Goal: Task Accomplishment & Management: Manage account settings

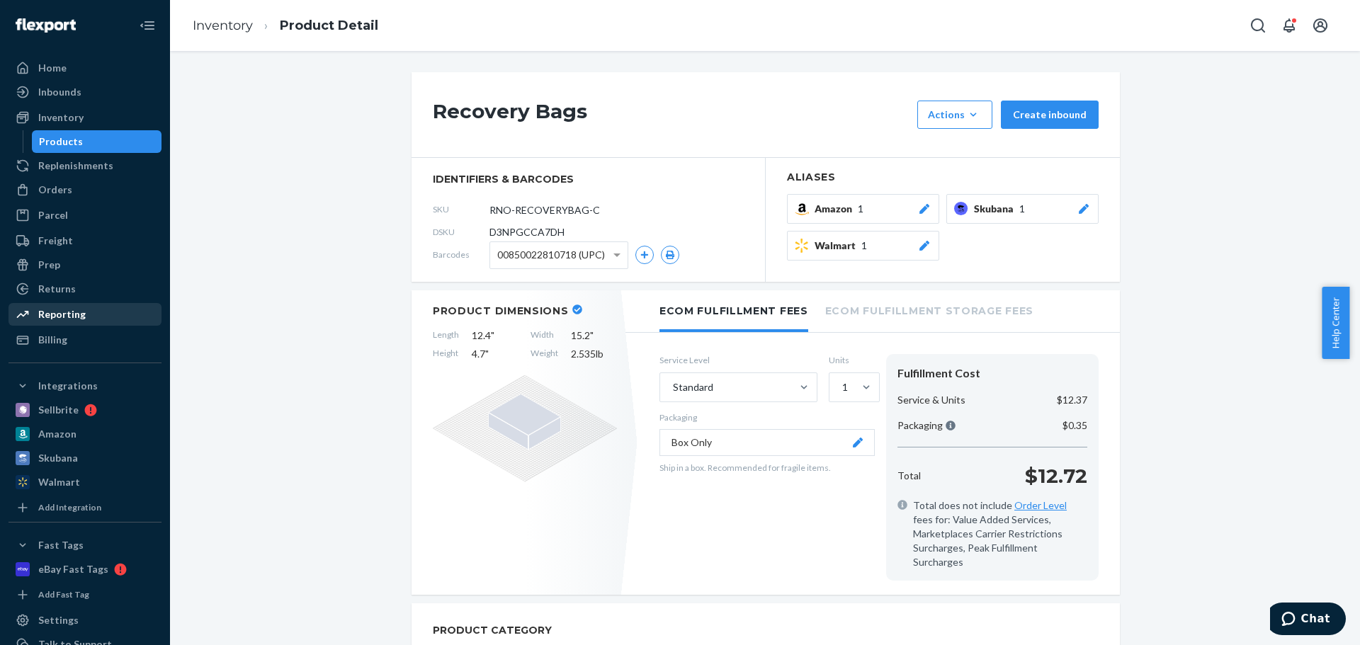
click at [67, 314] on div "Reporting" at bounding box center [61, 314] width 47 height 14
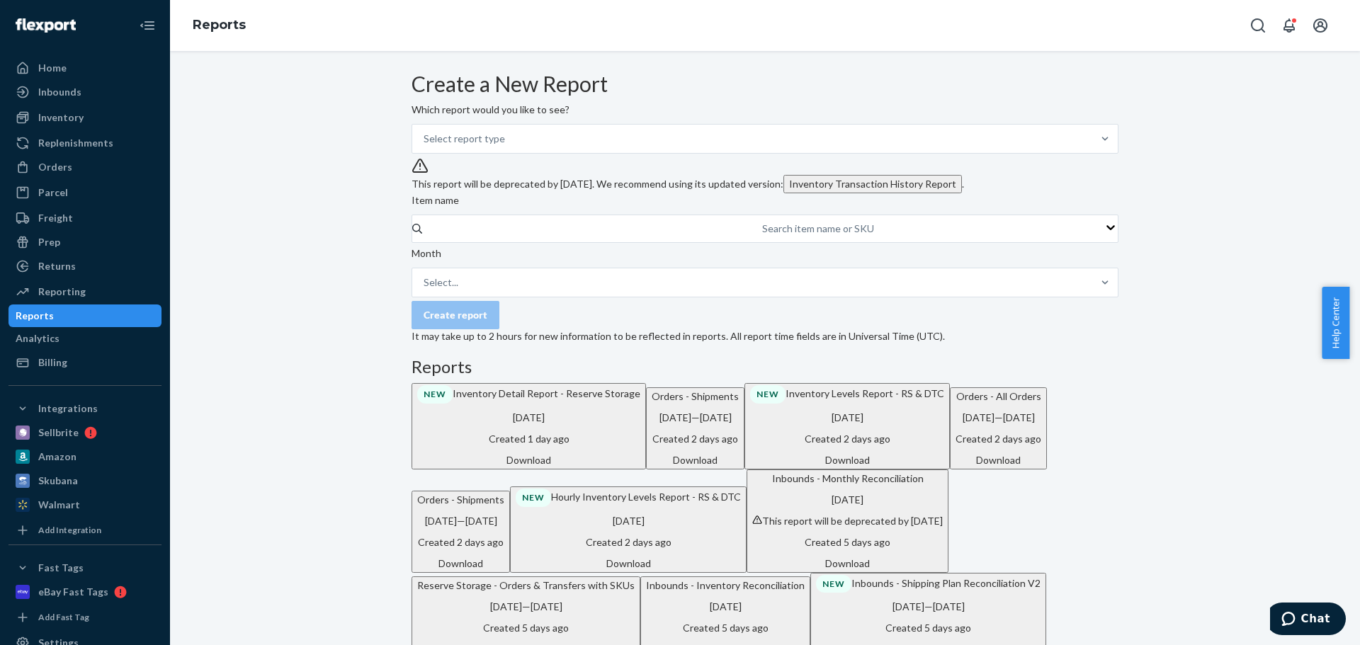
click at [485, 146] on div "Select report type" at bounding box center [463, 139] width 81 height 14
click at [425, 146] on input "Select report type" at bounding box center [423, 139] width 1 height 14
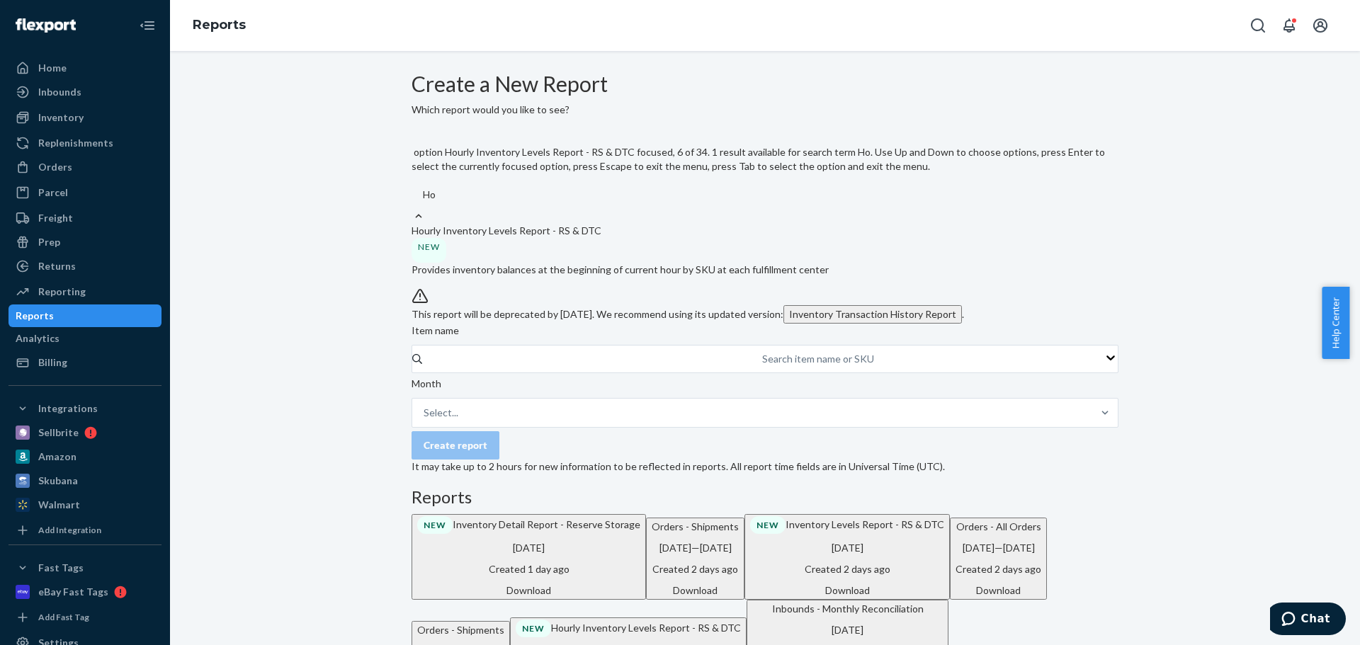
type input "H"
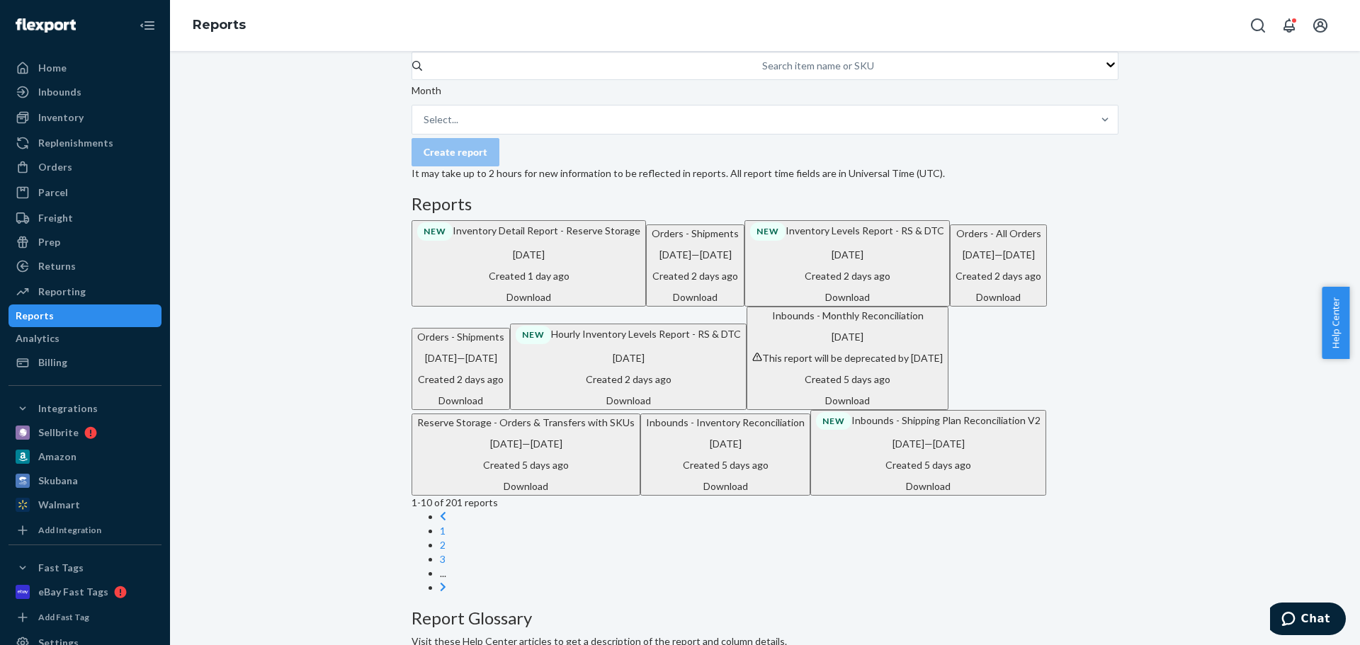
scroll to position [212, 0]
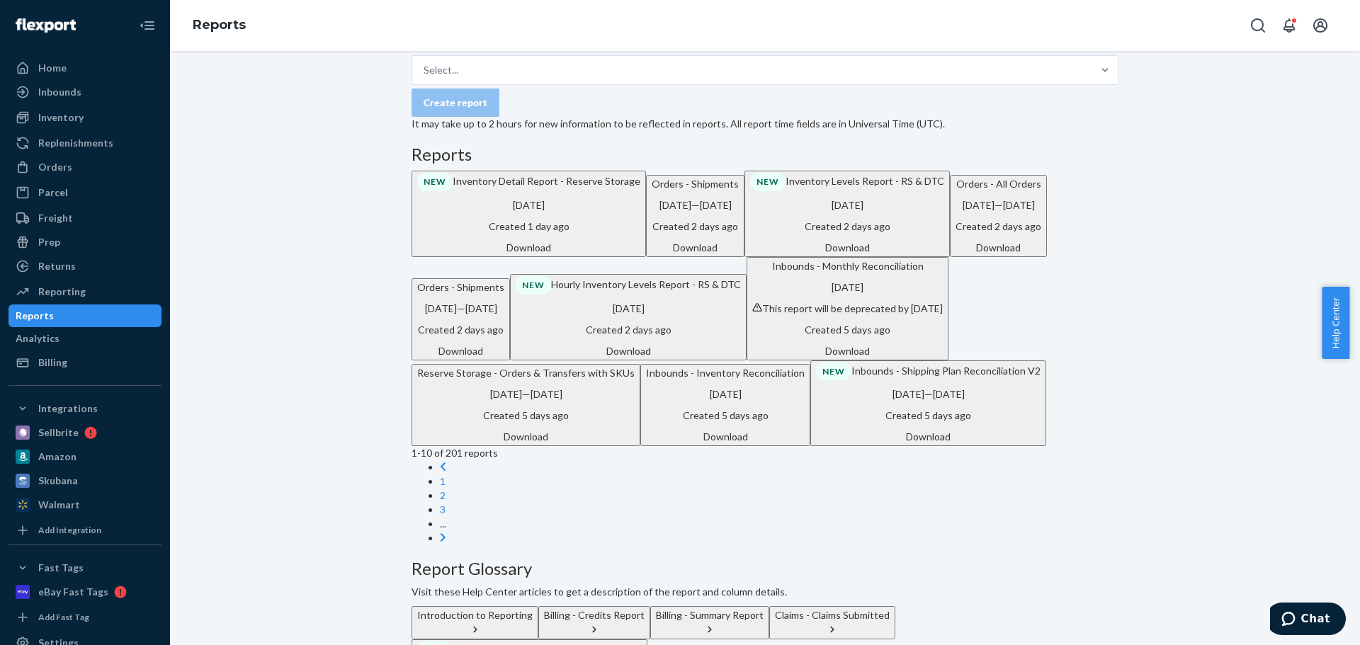
click at [637, 164] on h3 "Reports" at bounding box center [764, 154] width 707 height 18
click at [640, 255] on div "Download" at bounding box center [528, 248] width 223 height 14
click at [762, 23] on div "Search item name or SKU" at bounding box center [818, 16] width 112 height 14
click at [762, 23] on input "Search item name or SKU" at bounding box center [762, 16] width 1 height 14
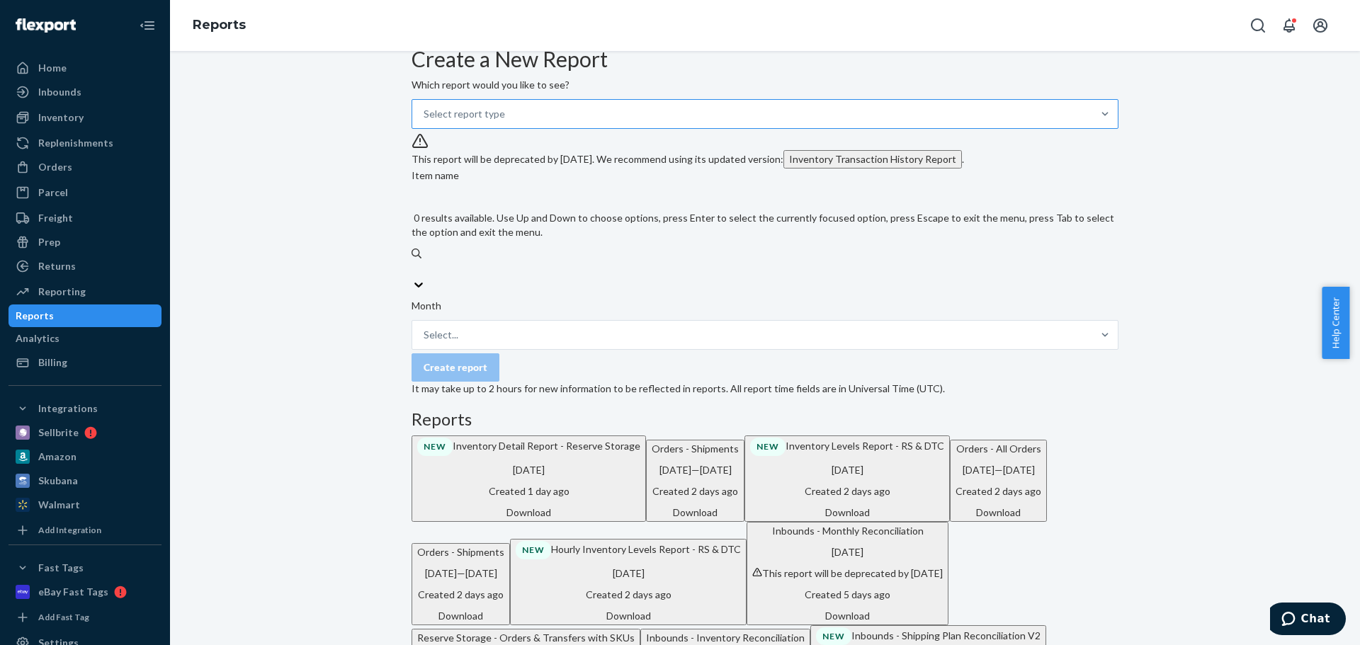
scroll to position [0, 0]
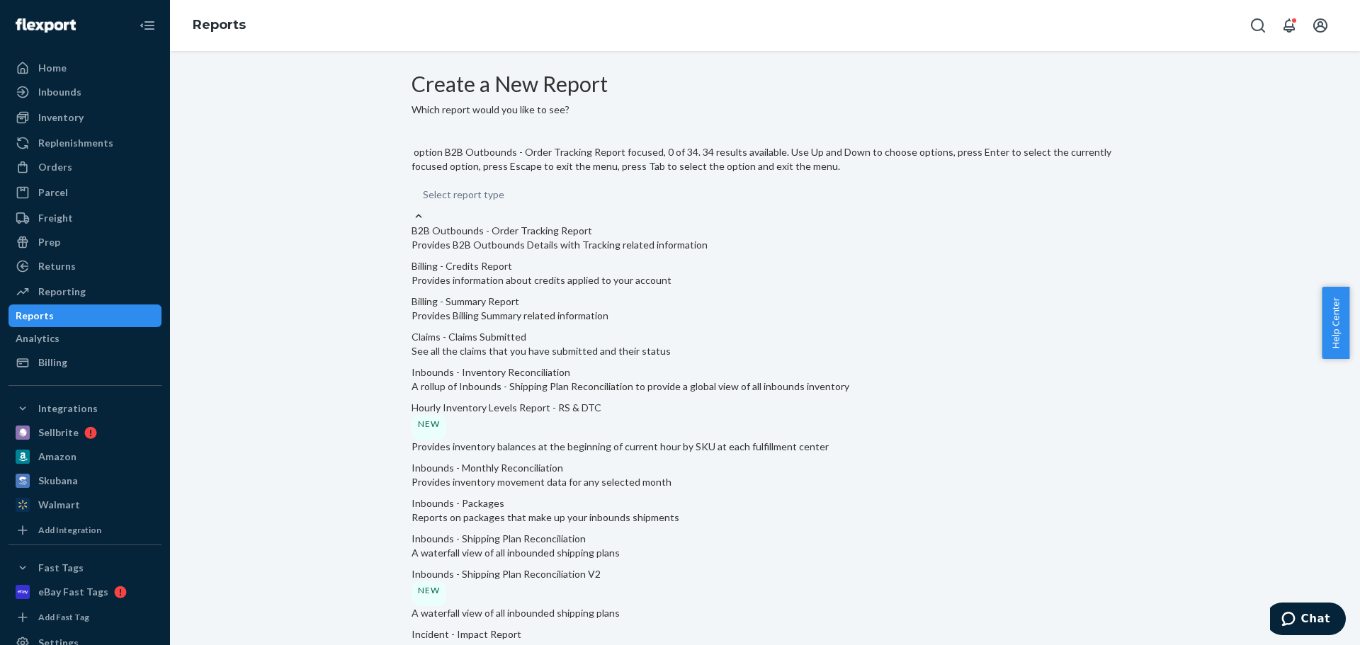
click at [516, 181] on div "Select report type" at bounding box center [764, 195] width 707 height 28
click at [424, 188] on input "option B2B Outbounds - Order Tracking Report focused, 0 of 34. 34 results avail…" at bounding box center [423, 195] width 1 height 14
click at [575, 401] on p "Hourly Inventory Levels Report - RS & DTC" at bounding box center [764, 408] width 707 height 14
click at [424, 202] on input "option Hourly Inventory Levels Report - RS & DTC focused, 0 of 34. 34 results a…" at bounding box center [423, 195] width 1 height 14
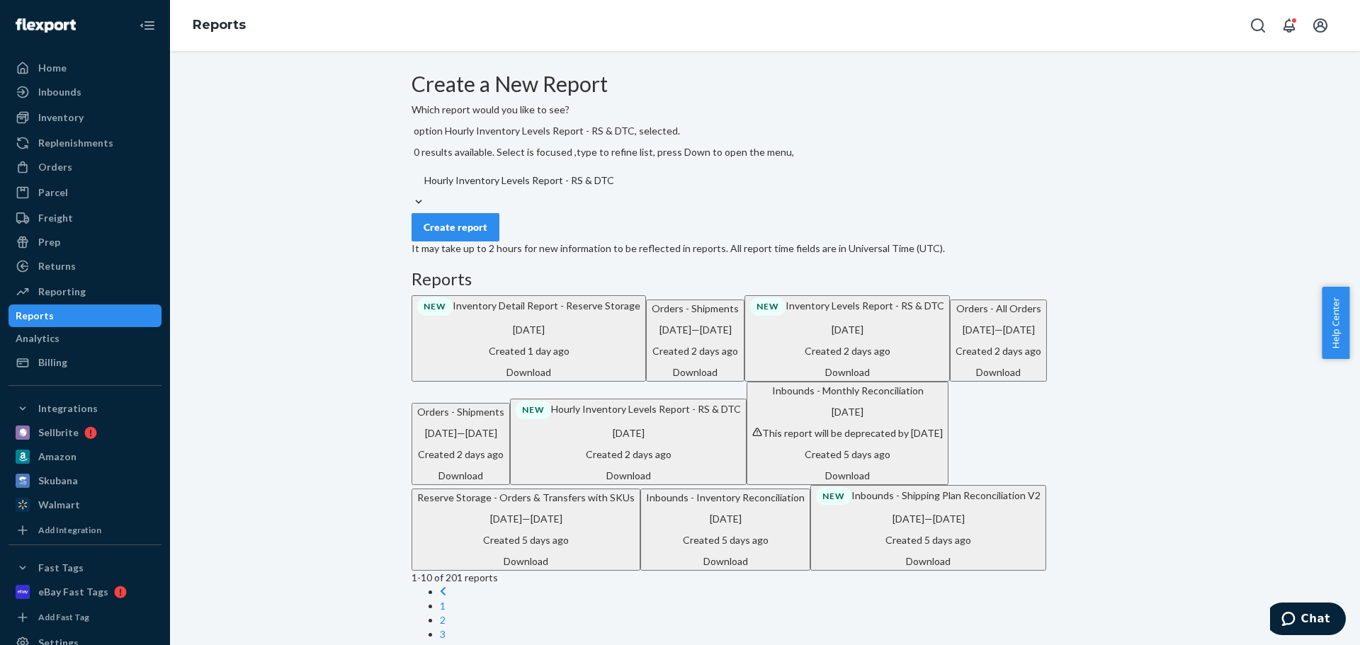
click at [484, 220] on div "Create report" at bounding box center [455, 227] width 64 height 14
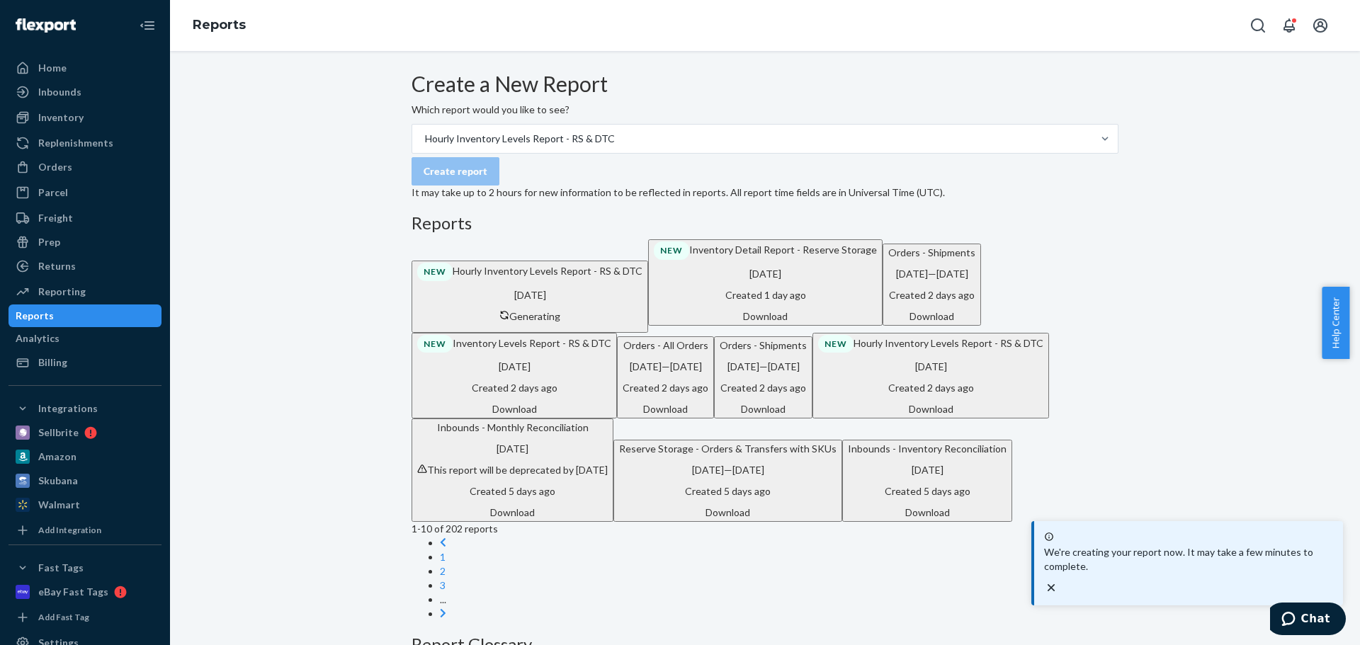
click at [1332, 588] on div "We're creating your report now. It may take a few minutes to complete." at bounding box center [1188, 563] width 289 height 64
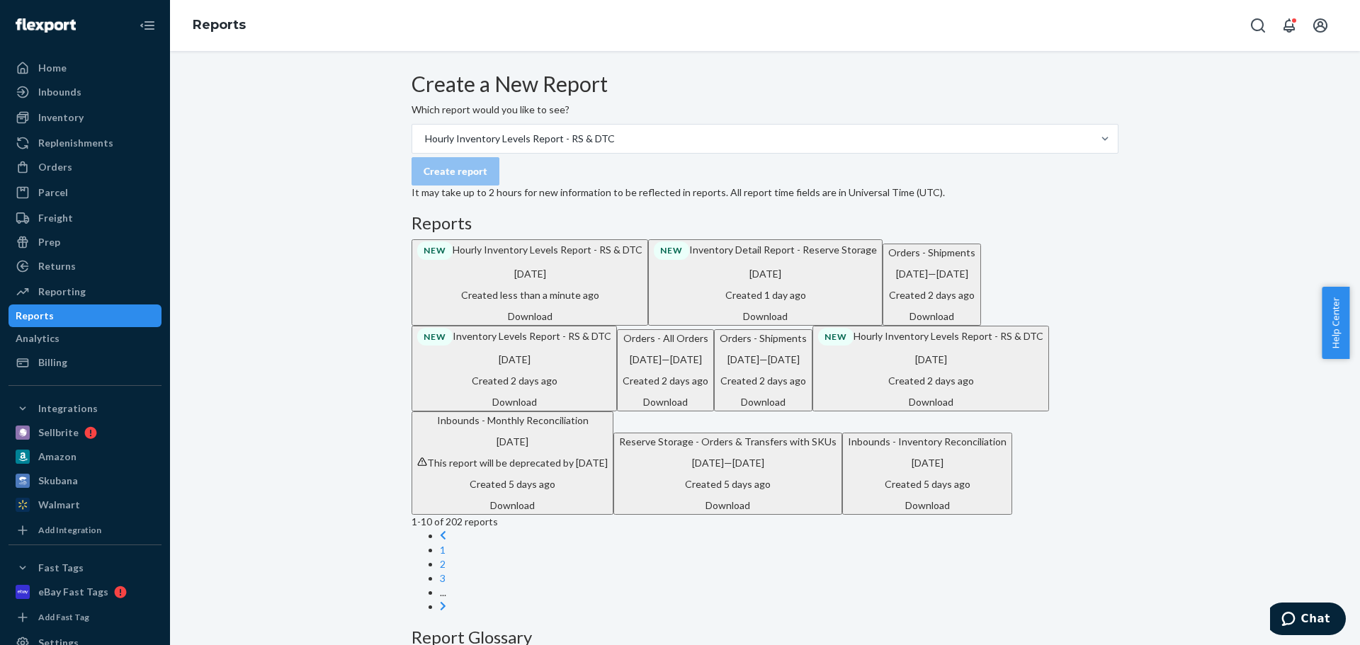
click at [642, 324] on div "Download" at bounding box center [529, 316] width 225 height 14
click at [300, 224] on div "Create a New Report Which report would you like to see? Hourly Inventory Levels…" at bounding box center [765, 588] width 1168 height 1033
click at [69, 133] on div "Replenishments" at bounding box center [85, 143] width 150 height 20
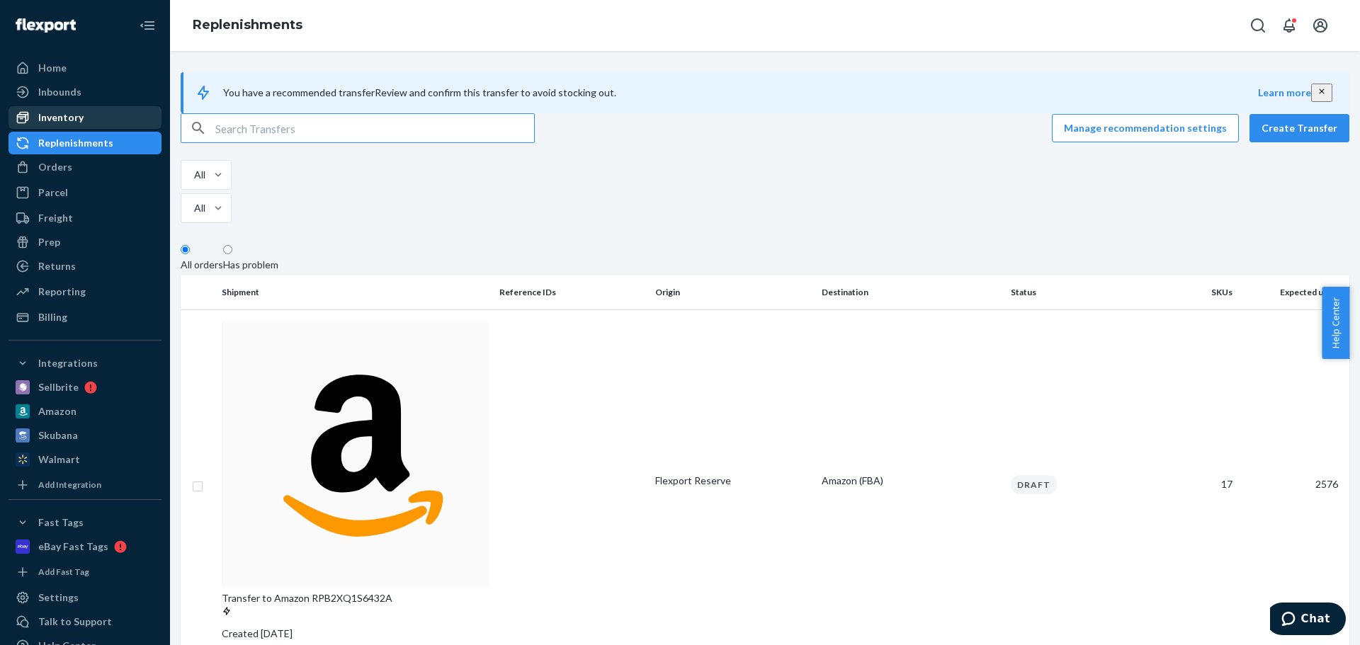
click at [71, 123] on div "Inventory" at bounding box center [60, 117] width 45 height 14
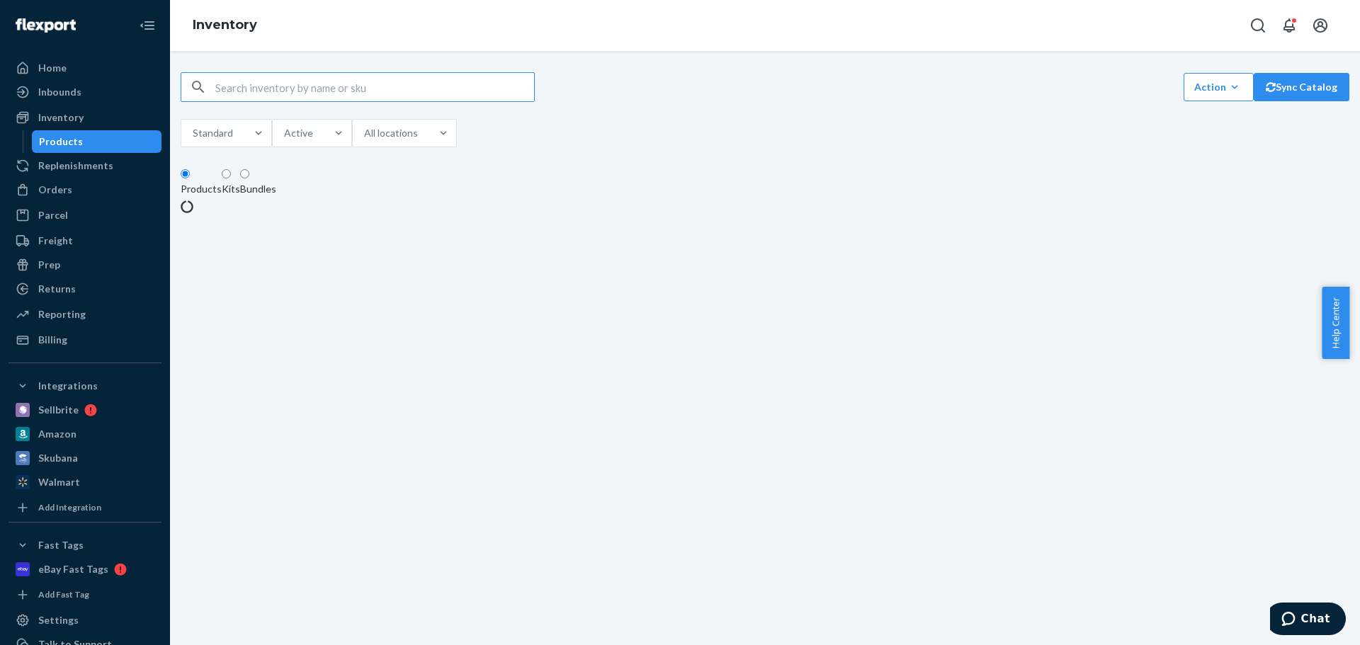
click at [317, 108] on div "Action Create product Create kit or bundle Bulk create products Bulk update pro…" at bounding box center [765, 111] width 1168 height 79
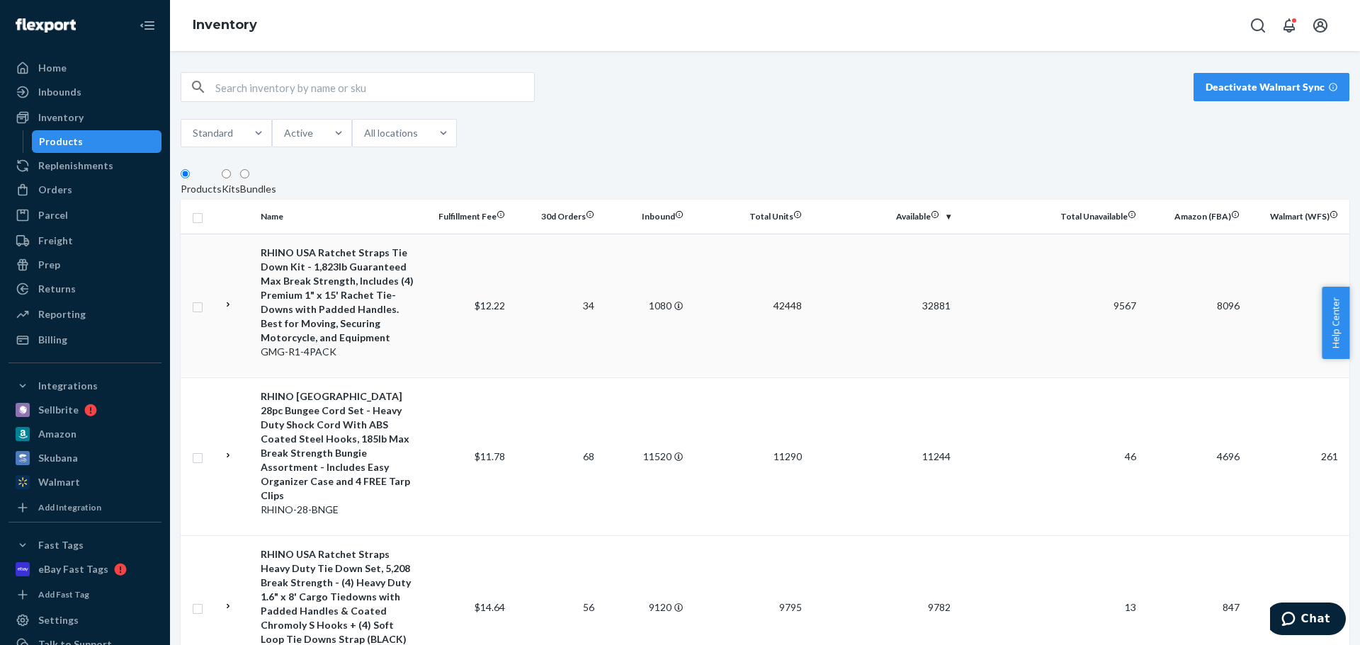
click at [331, 316] on div "RHINO USA Ratchet Straps Tie Down Kit - 1,823lb Guaranteed Max Break Strength, …" at bounding box center [339, 295] width 156 height 99
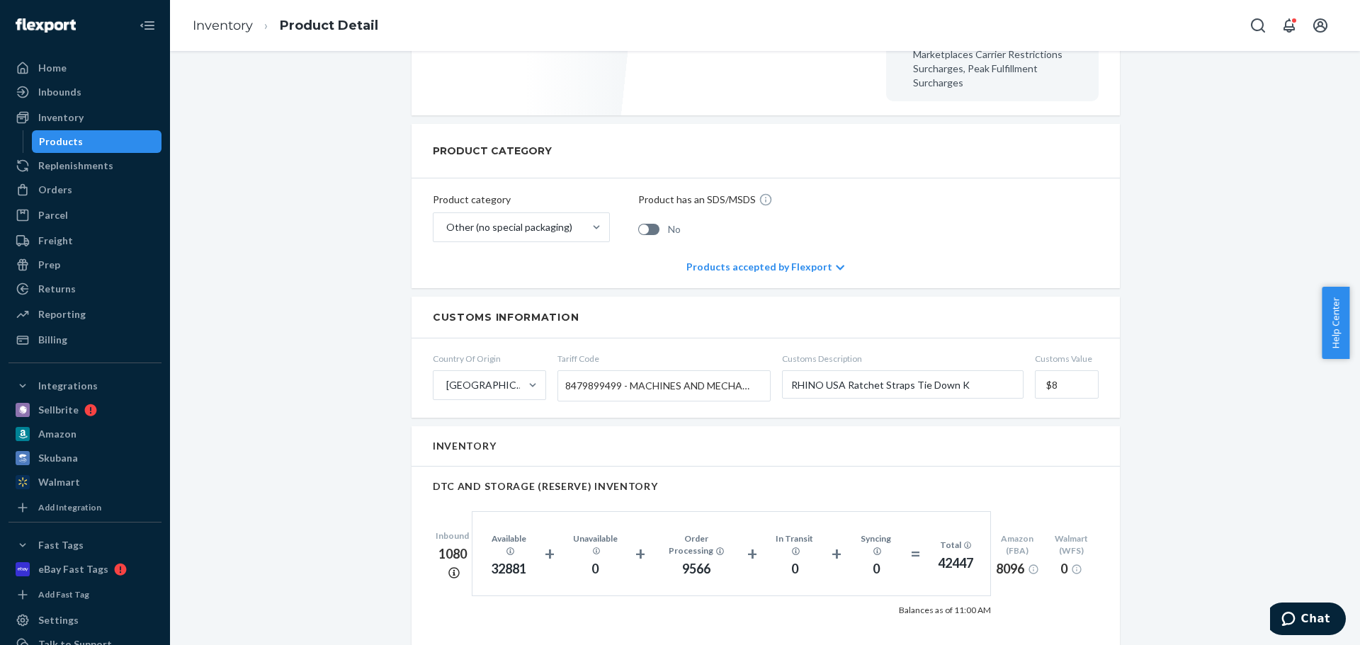
scroll to position [283, 0]
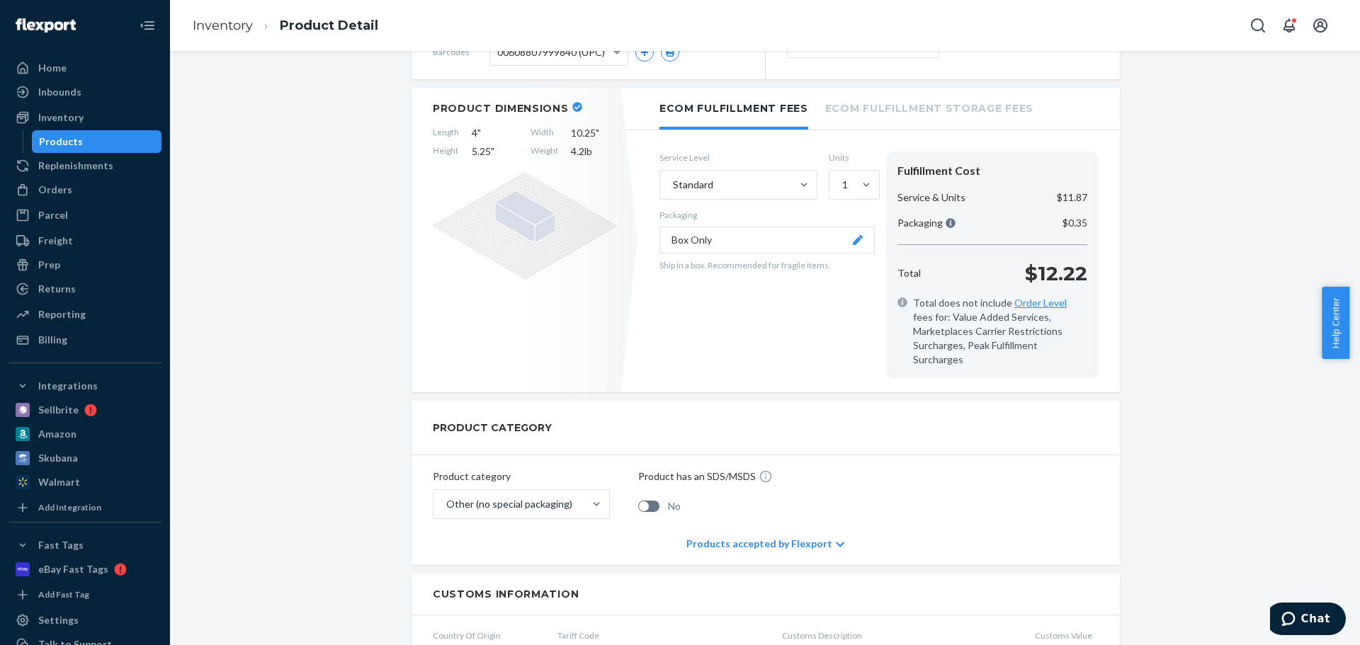
click at [223, 34] on li "Inventory" at bounding box center [223, 26] width 60 height 18
click at [222, 31] on link "Inventory" at bounding box center [223, 26] width 60 height 16
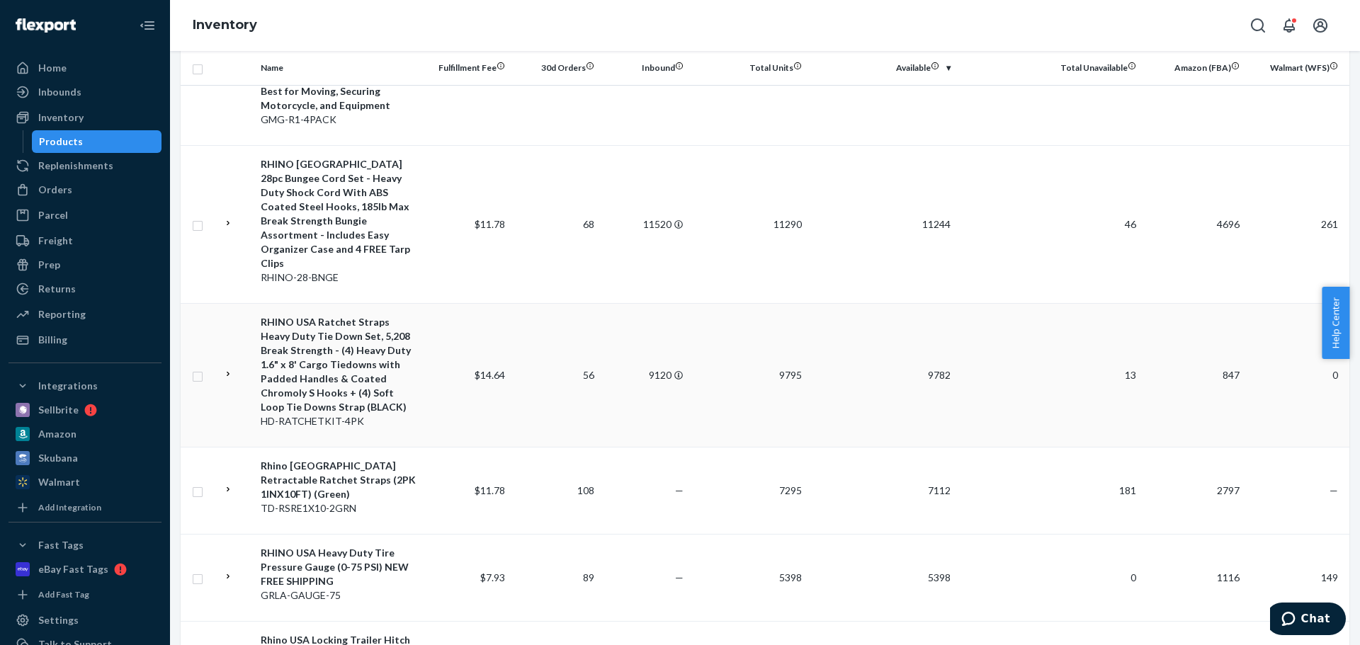
scroll to position [212, 0]
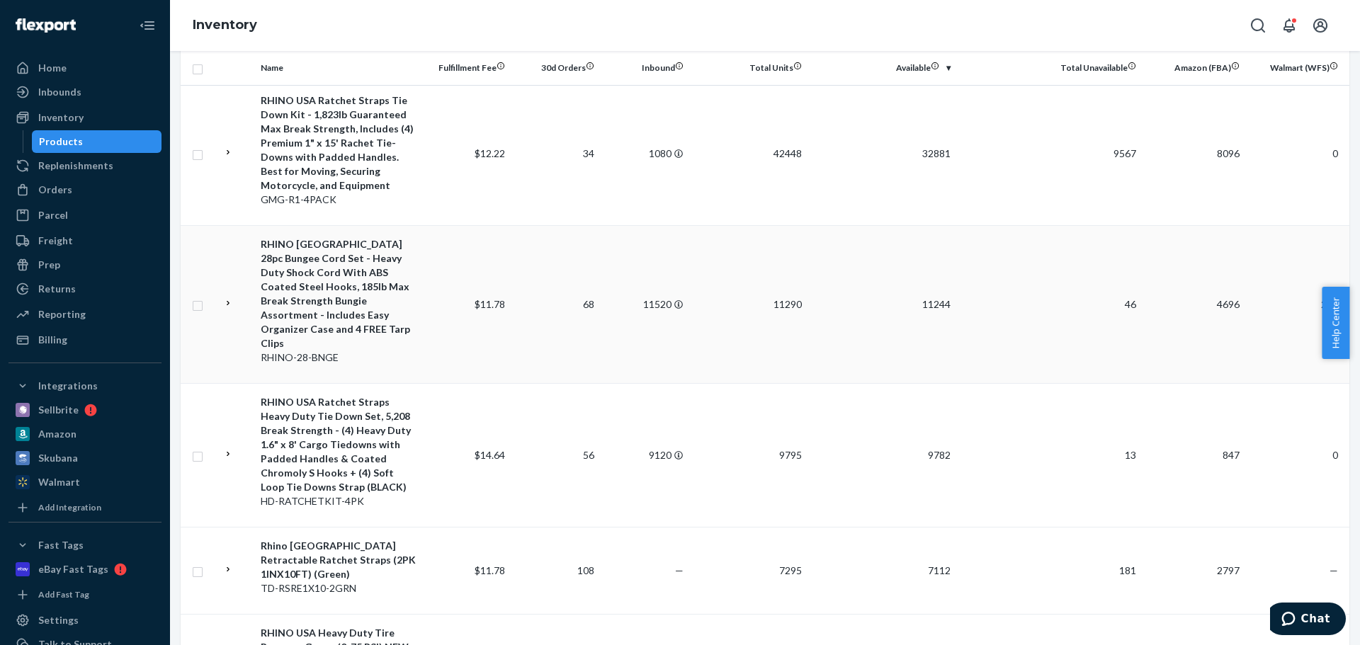
click at [341, 302] on div "RHINO [GEOGRAPHIC_DATA] 28pc Bungee Cord Set - Heavy Duty Shock Cord With ABS C…" at bounding box center [339, 293] width 156 height 113
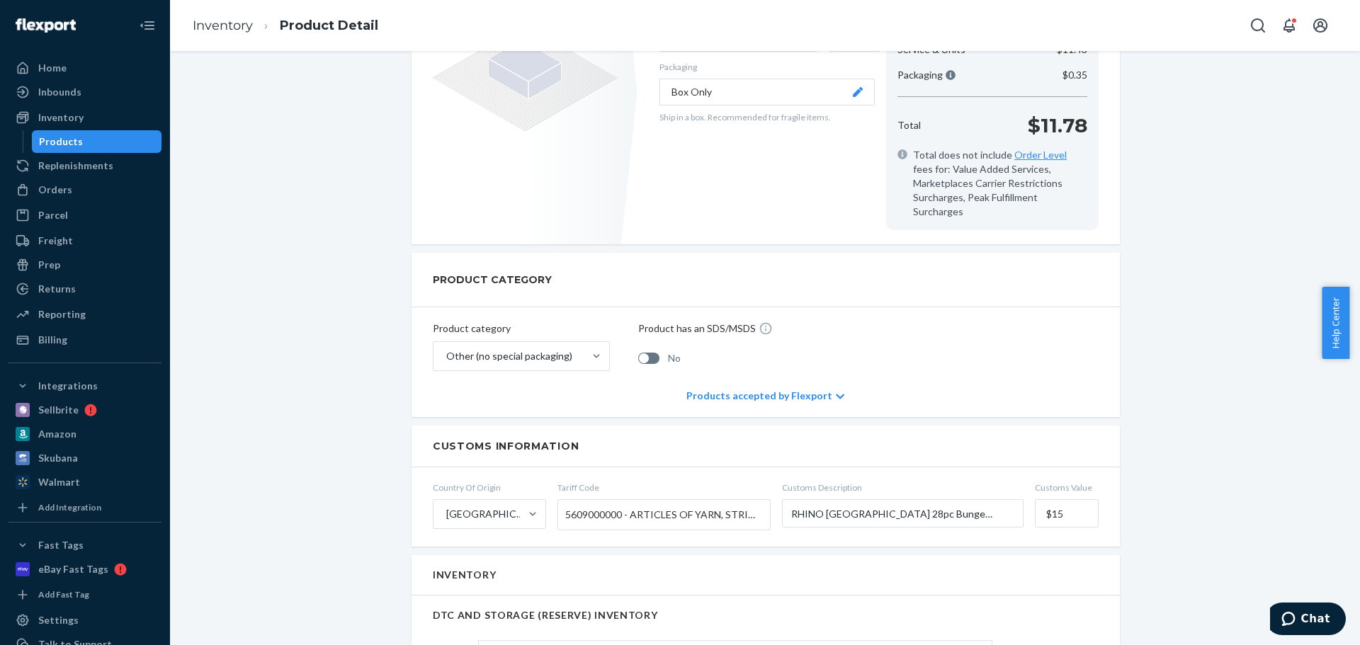
scroll to position [354, 0]
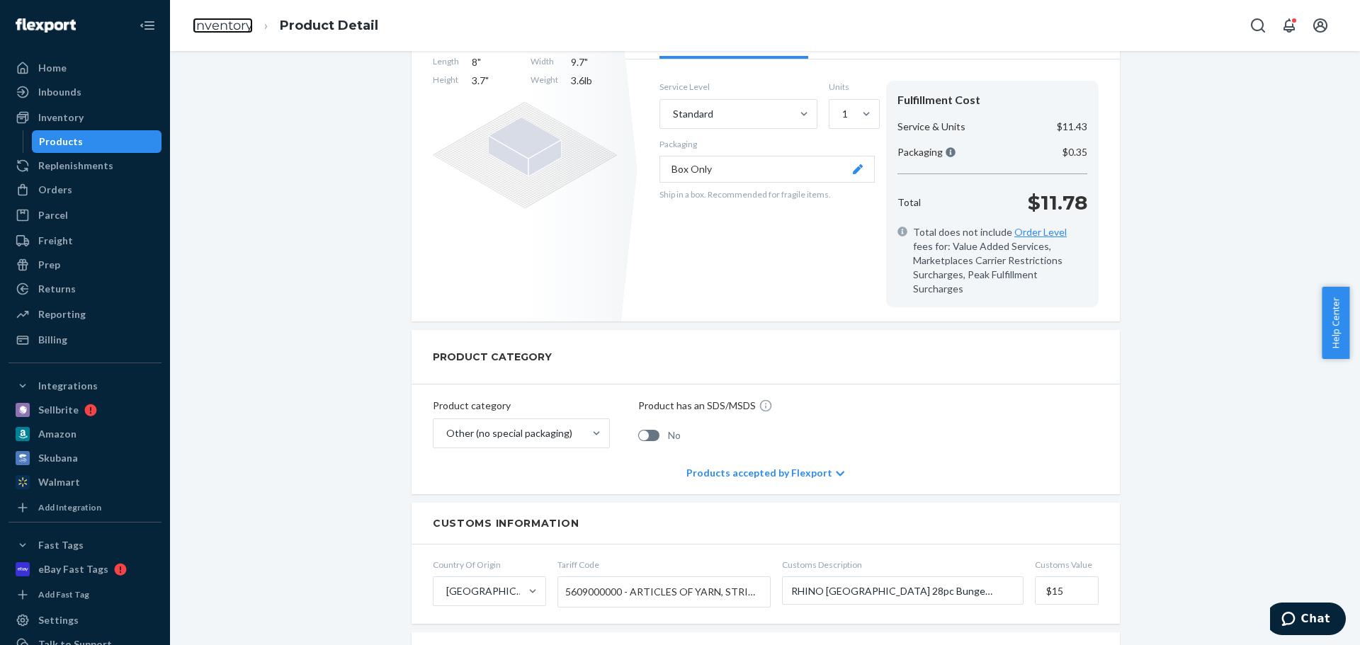
drag, startPoint x: 215, startPoint y: 26, endPoint x: 239, endPoint y: 52, distance: 36.1
click at [215, 26] on link "Inventory" at bounding box center [223, 26] width 60 height 16
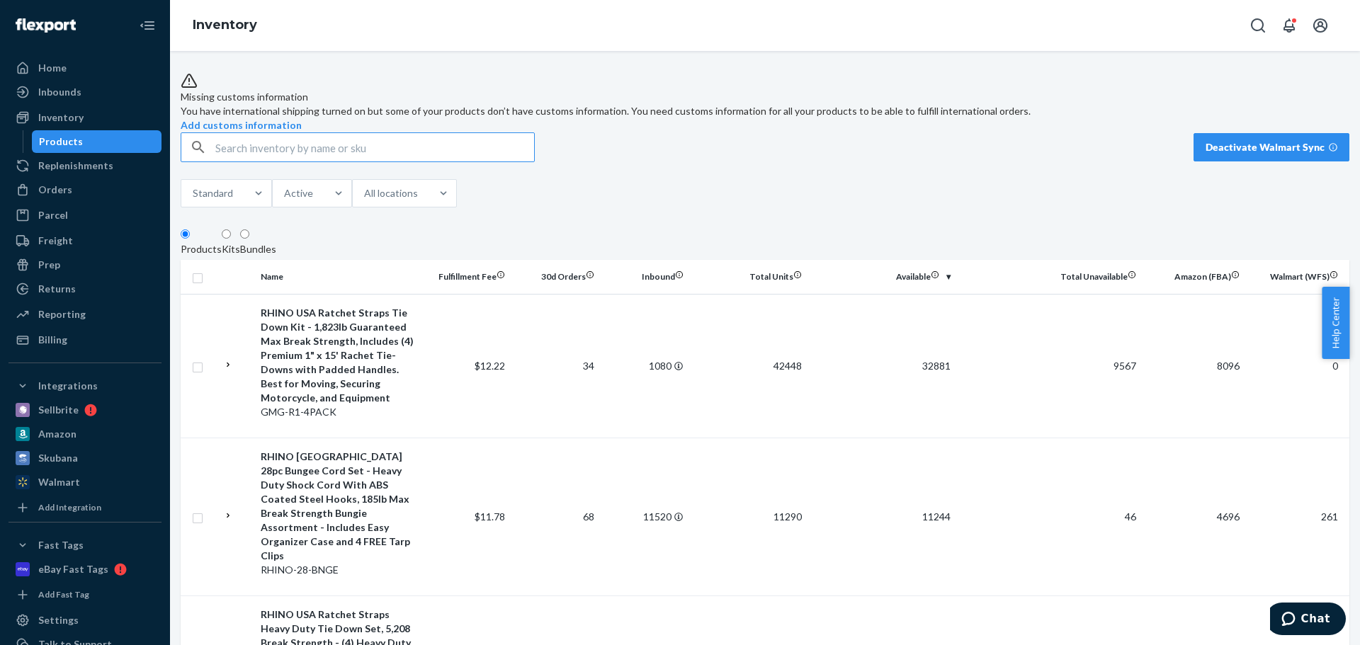
click at [85, 179] on link "Orders" at bounding box center [84, 189] width 153 height 23
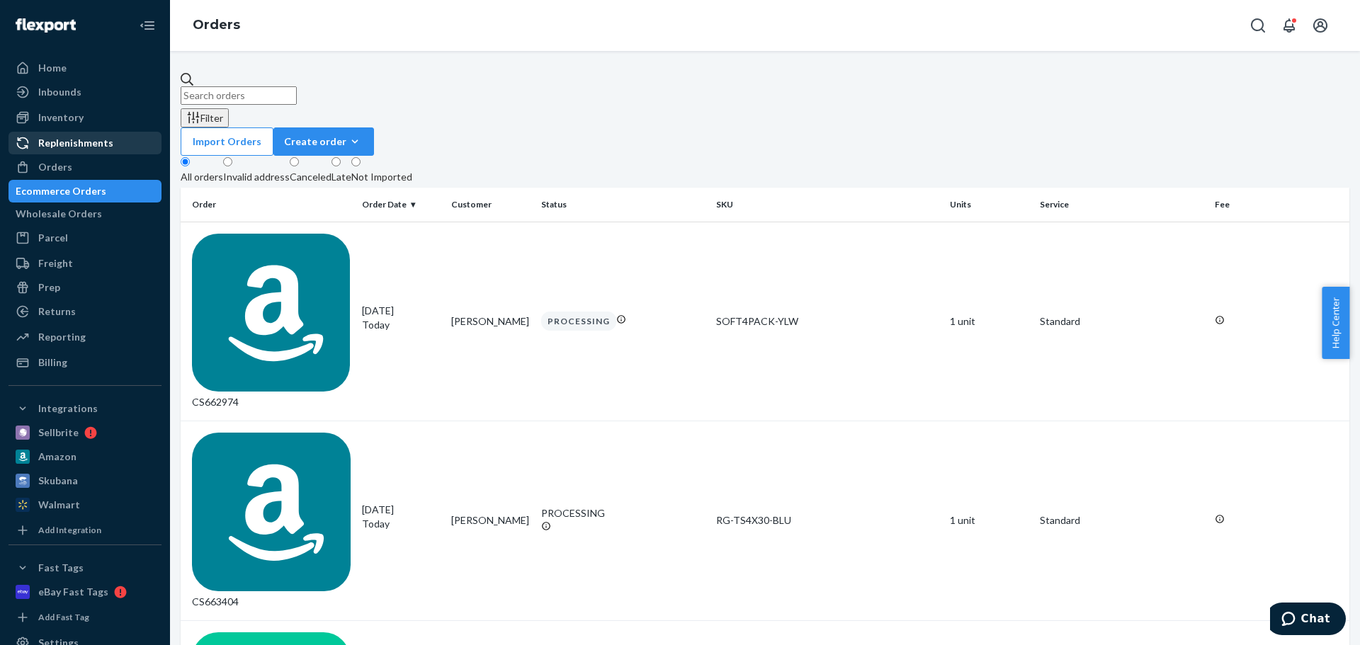
click at [81, 152] on div "Replenishments" at bounding box center [85, 143] width 150 height 20
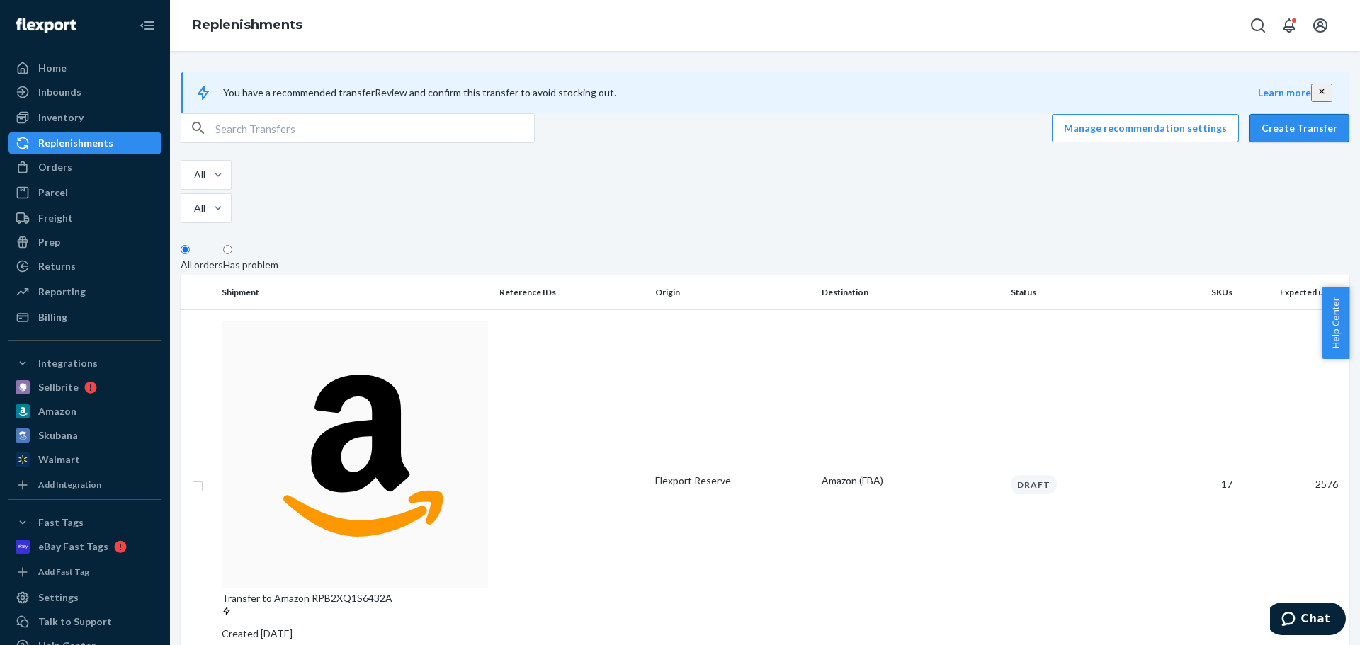
click at [1263, 142] on button "Create Transfer" at bounding box center [1299, 128] width 100 height 28
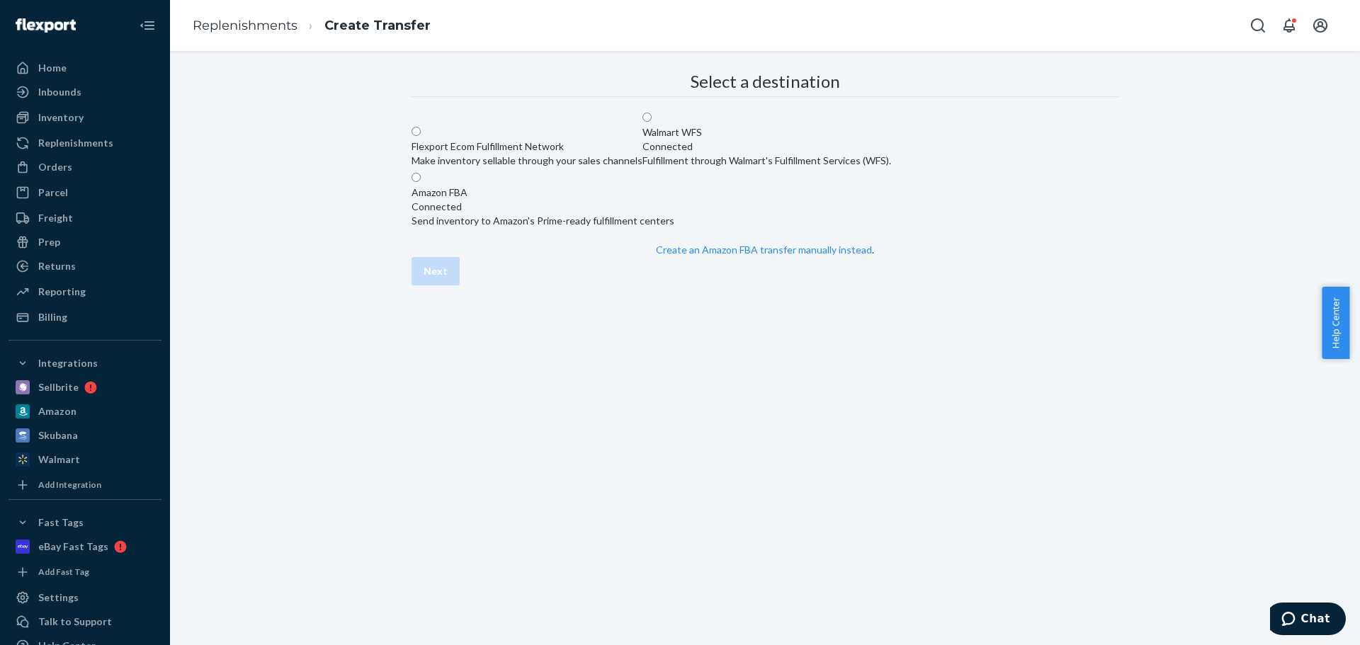
click at [642, 168] on div "Make inventory sellable through your sales channels" at bounding box center [526, 161] width 231 height 14
click at [421, 136] on input "Flexport Ecom Fulfillment Network Make inventory sellable through your sales ch…" at bounding box center [415, 131] width 9 height 9
radio input "true"
click at [460, 285] on button "Next" at bounding box center [435, 271] width 48 height 28
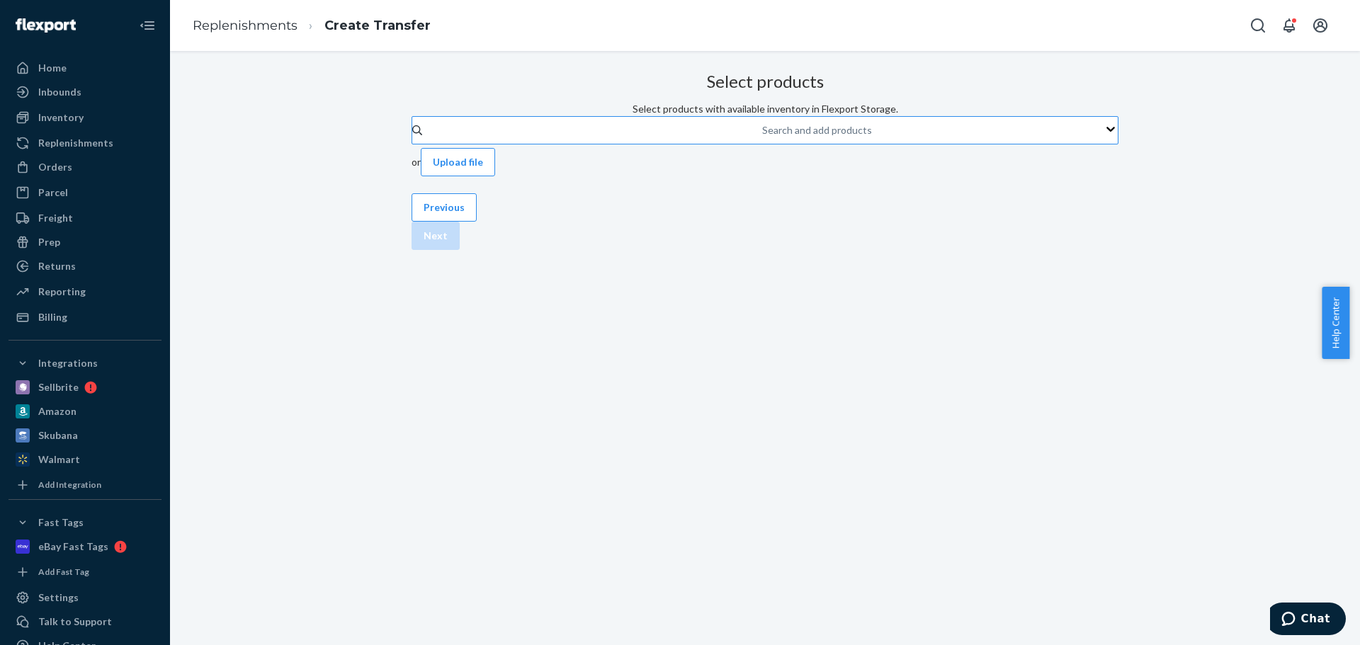
click at [762, 139] on div "Search and add products" at bounding box center [762, 130] width 1 height 17
click at [762, 137] on input "Search and add products" at bounding box center [762, 130] width 1 height 14
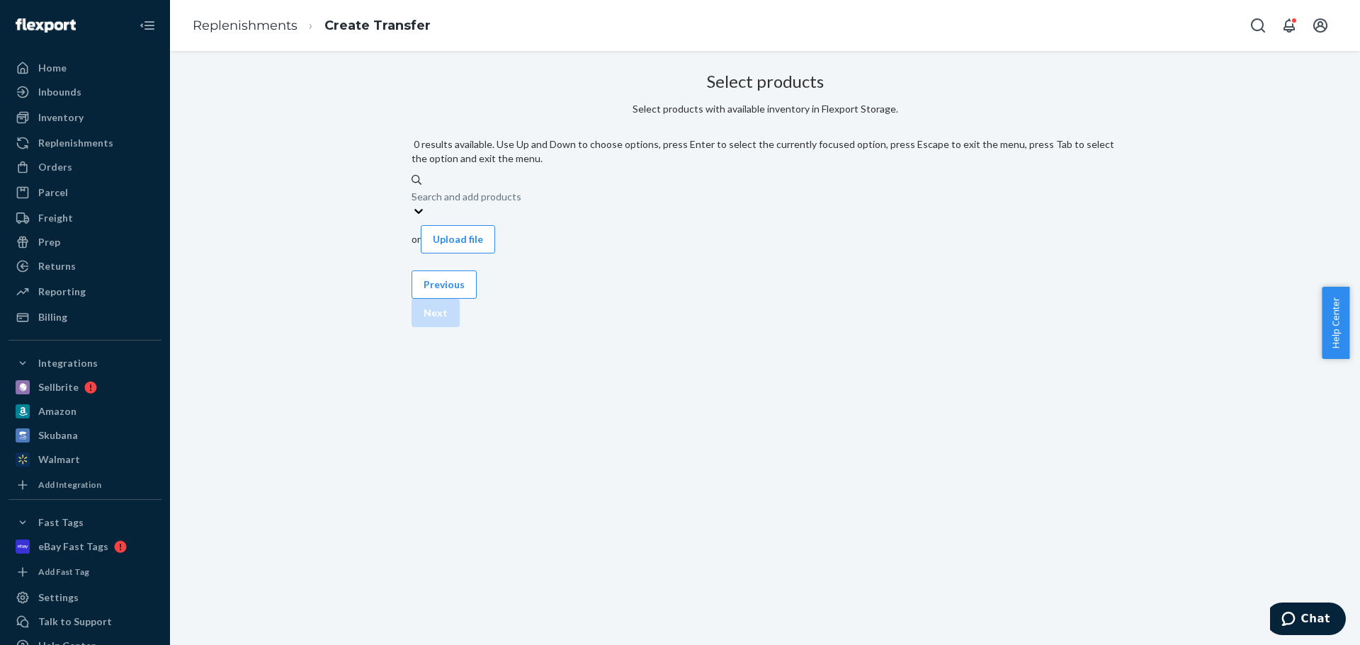
type input "GMG"
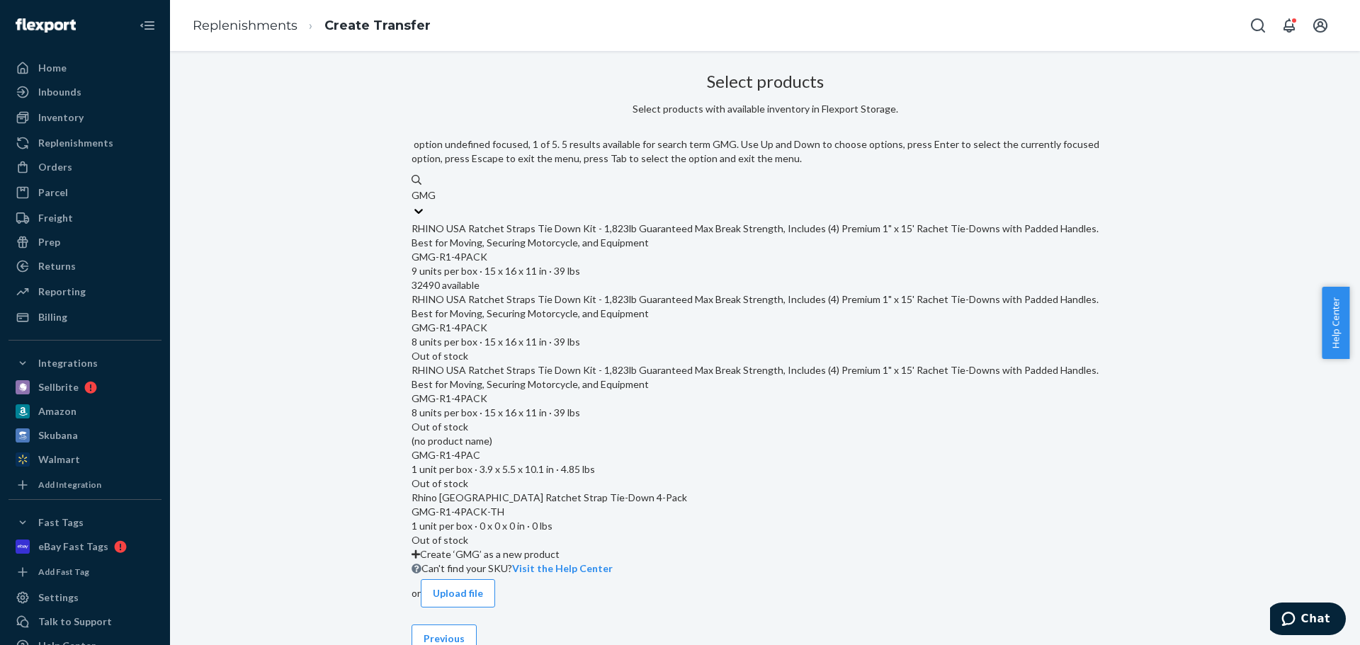
click at [605, 233] on div "RHINO USA Ratchet Straps Tie Down Kit - 1,823lb Guaranteed Max Break Strength, …" at bounding box center [764, 236] width 707 height 28
click at [436, 203] on input "GMG" at bounding box center [423, 195] width 25 height 14
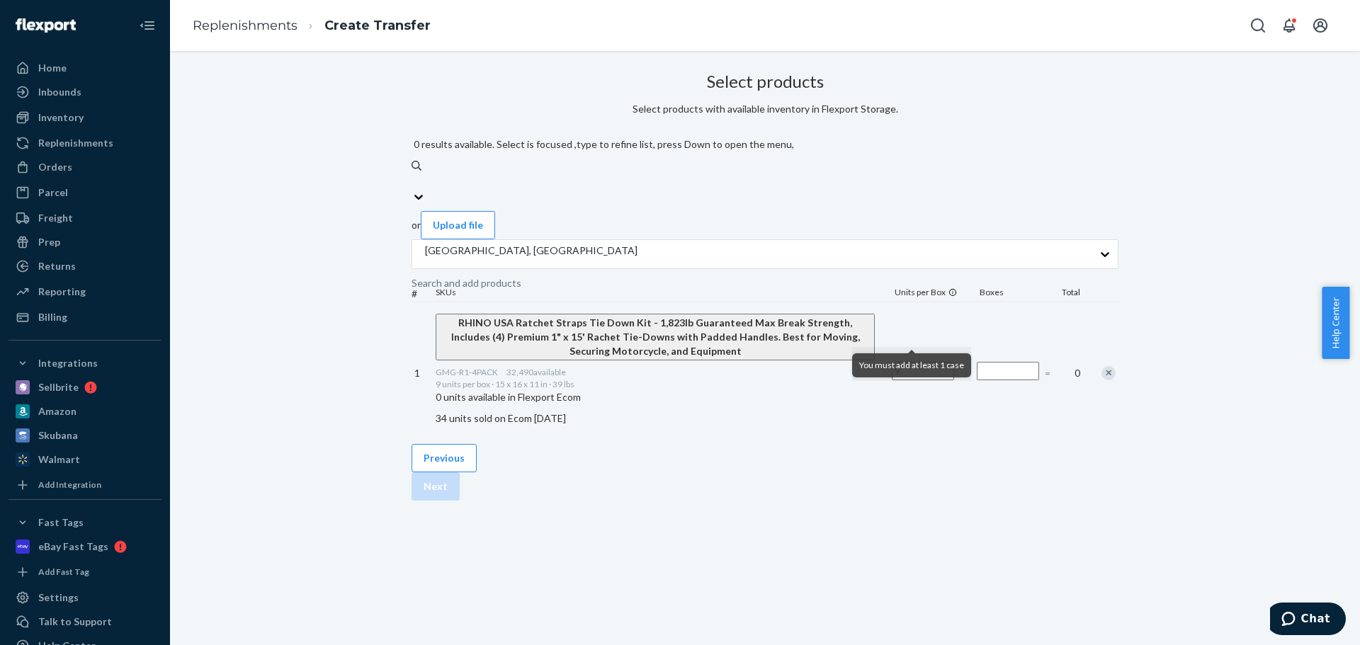
click at [977, 362] on input "Number of boxes" at bounding box center [1008, 371] width 62 height 18
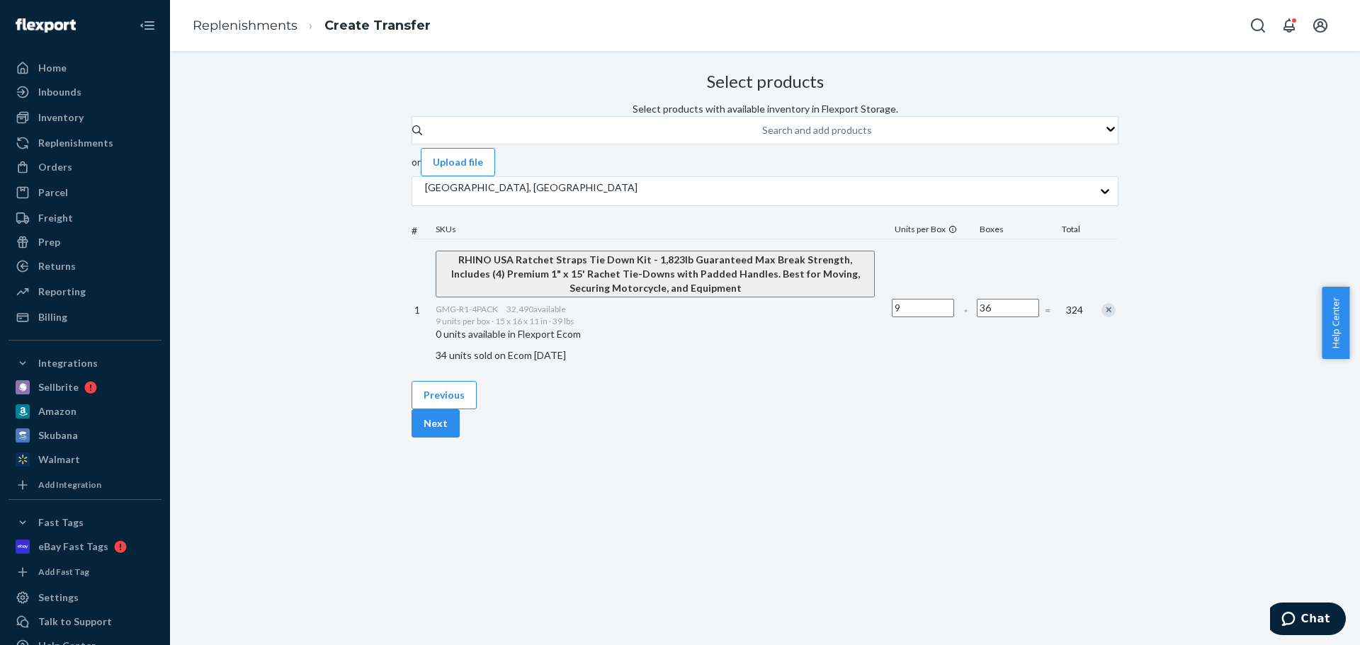
type input "36"
click at [989, 437] on div "Previous Next" at bounding box center [764, 409] width 707 height 57
click at [977, 317] on input "36" at bounding box center [1008, 308] width 62 height 18
click at [907, 381] on div "1 RHINO USA Ratchet Straps Tie Down Kit - 1,823lb Guaranteed Max Break Strength…" at bounding box center [764, 310] width 707 height 142
click at [460, 438] on button "Next" at bounding box center [435, 423] width 48 height 28
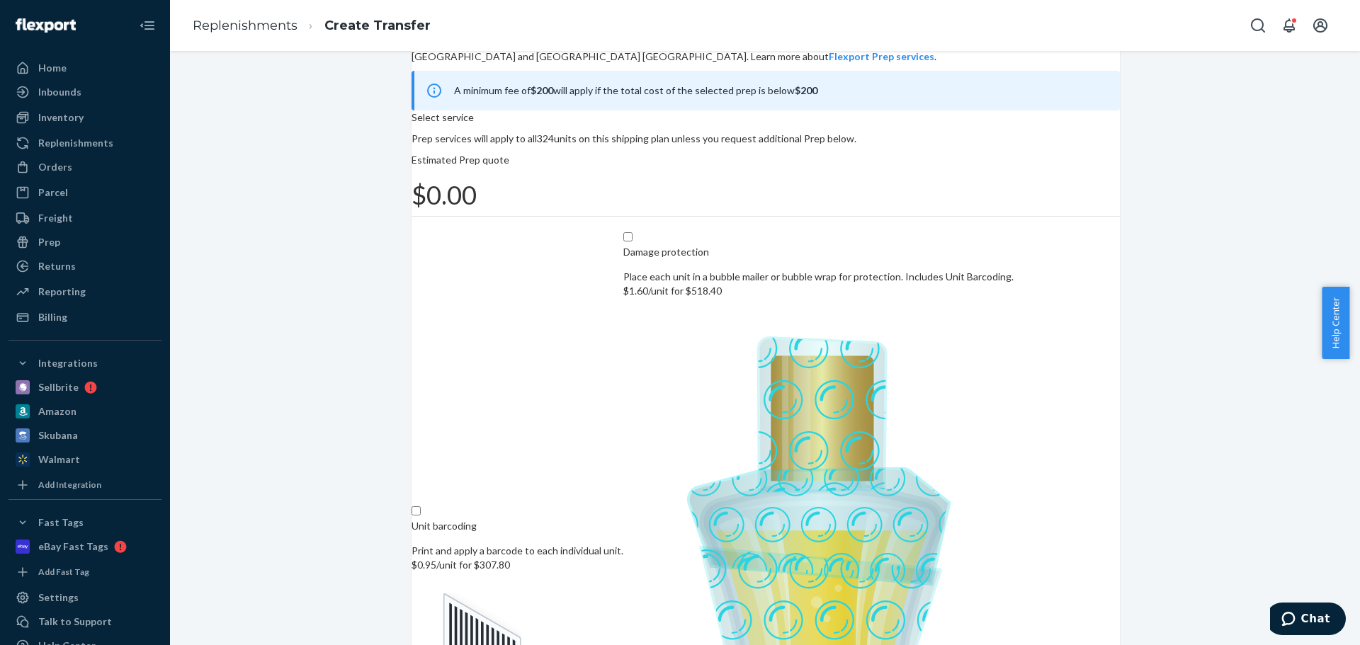
scroll to position [87, 0]
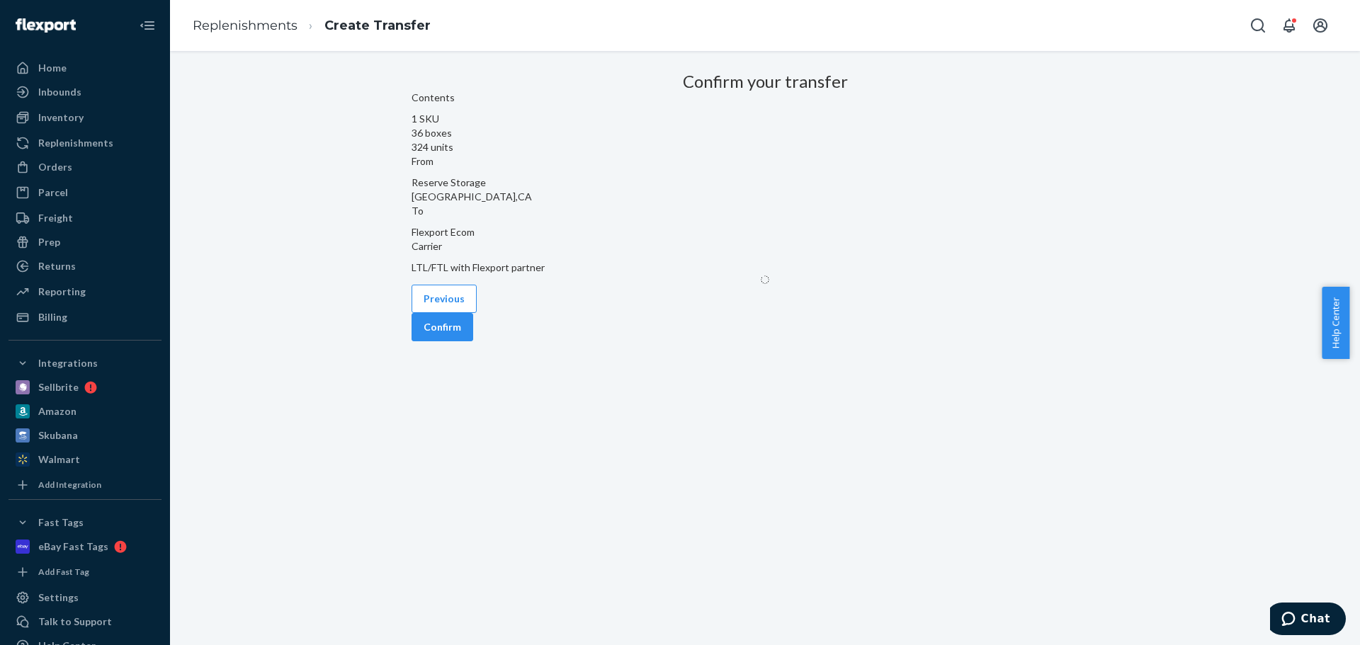
scroll to position [0, 0]
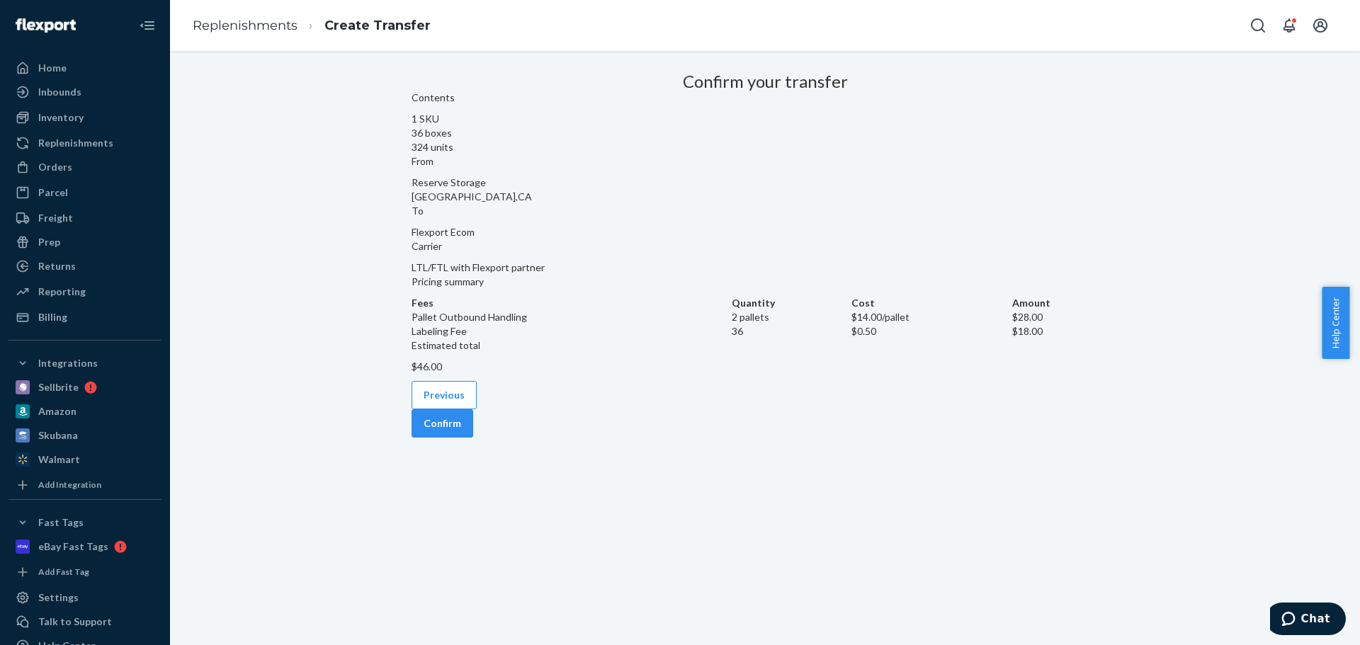
click at [486, 438] on div "Previous Confirm" at bounding box center [764, 409] width 707 height 57
click at [477, 409] on button "Previous" at bounding box center [443, 395] width 65 height 28
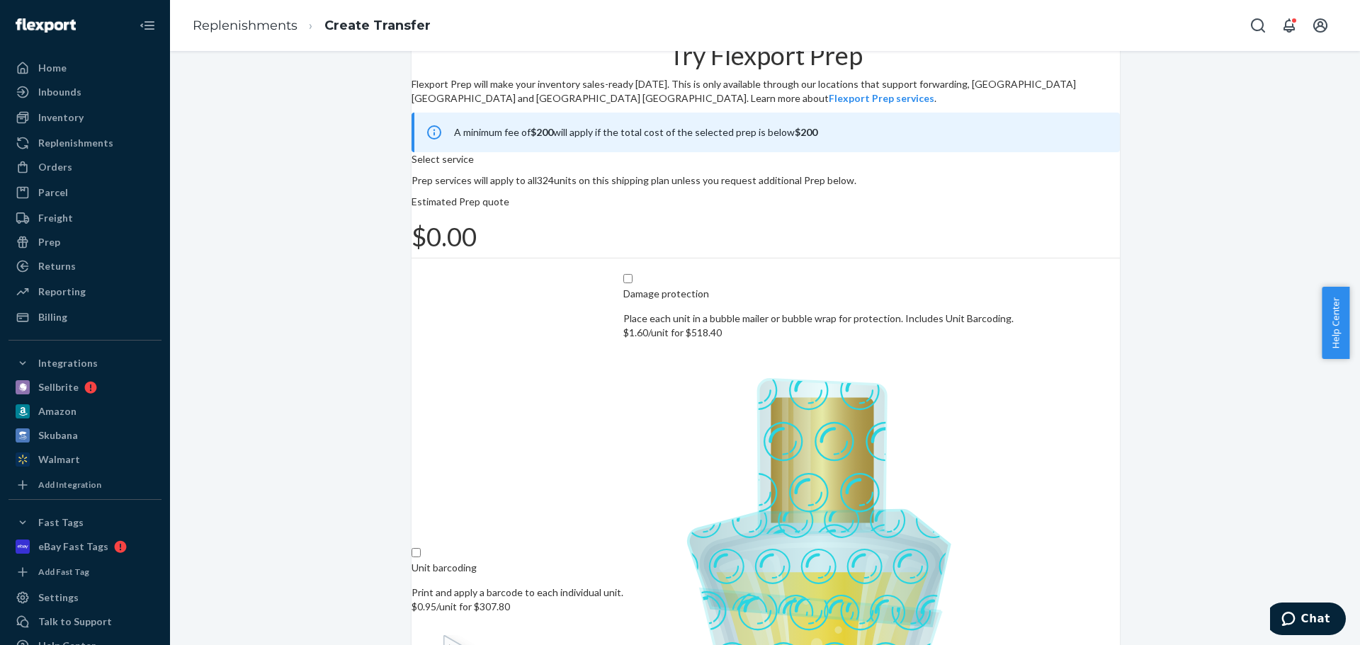
scroll to position [87, 0]
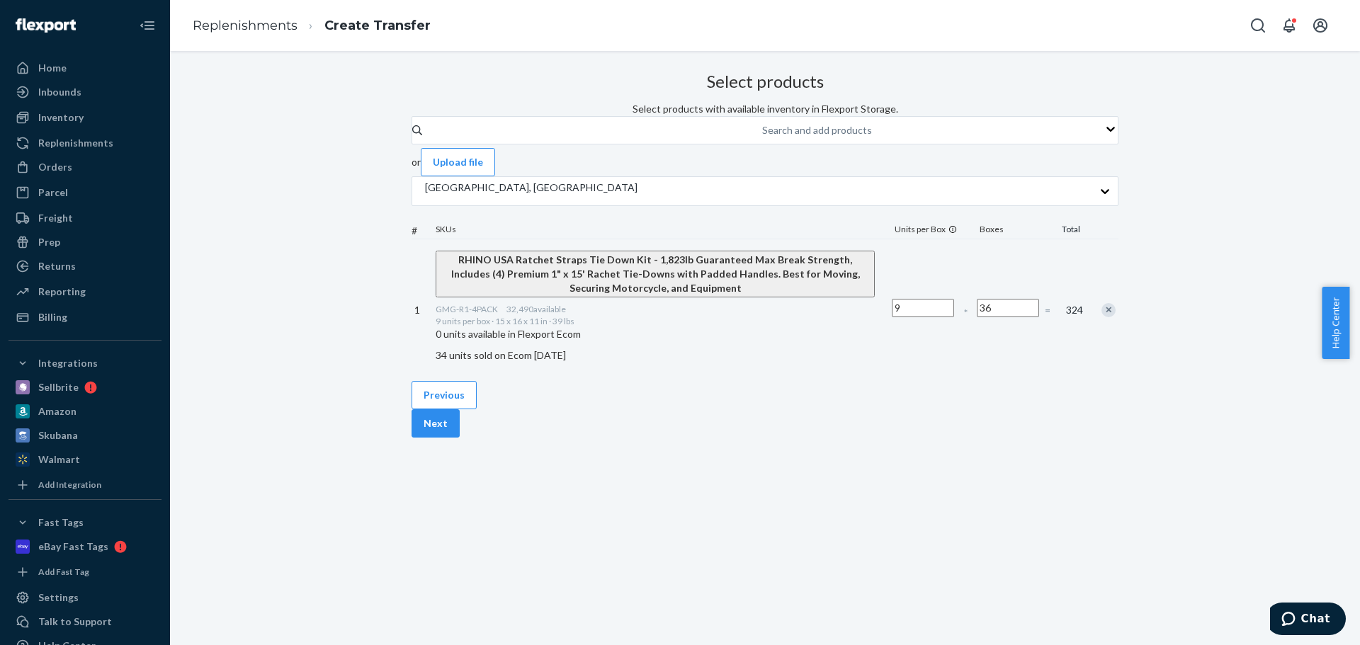
scroll to position [0, 0]
click at [465, 409] on button "Previous" at bounding box center [443, 395] width 65 height 28
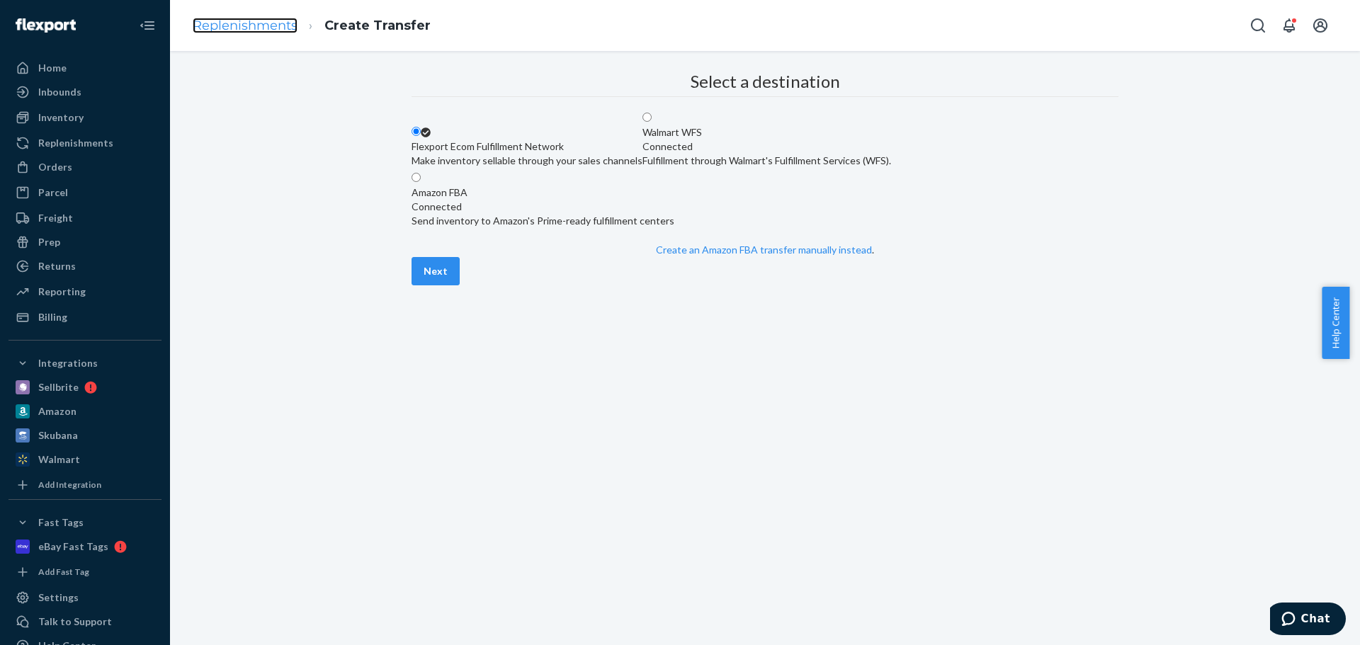
click at [256, 22] on link "Replenishments" at bounding box center [245, 26] width 105 height 16
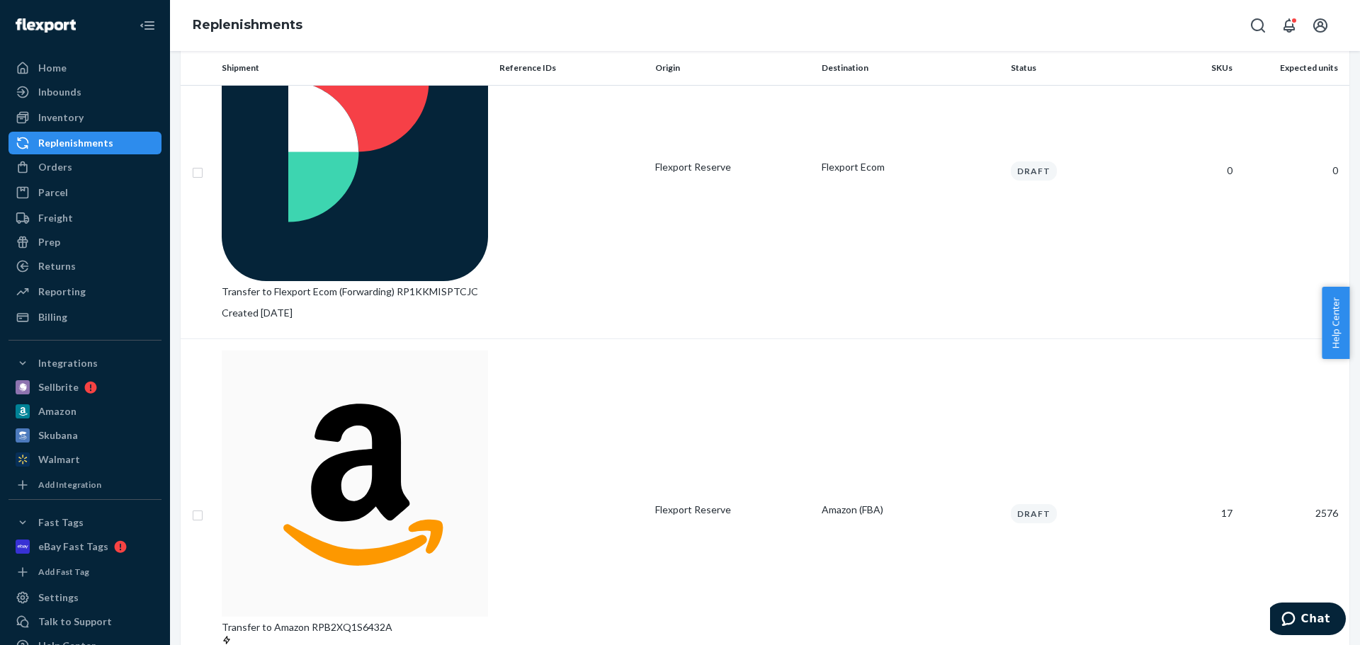
scroll to position [283, 0]
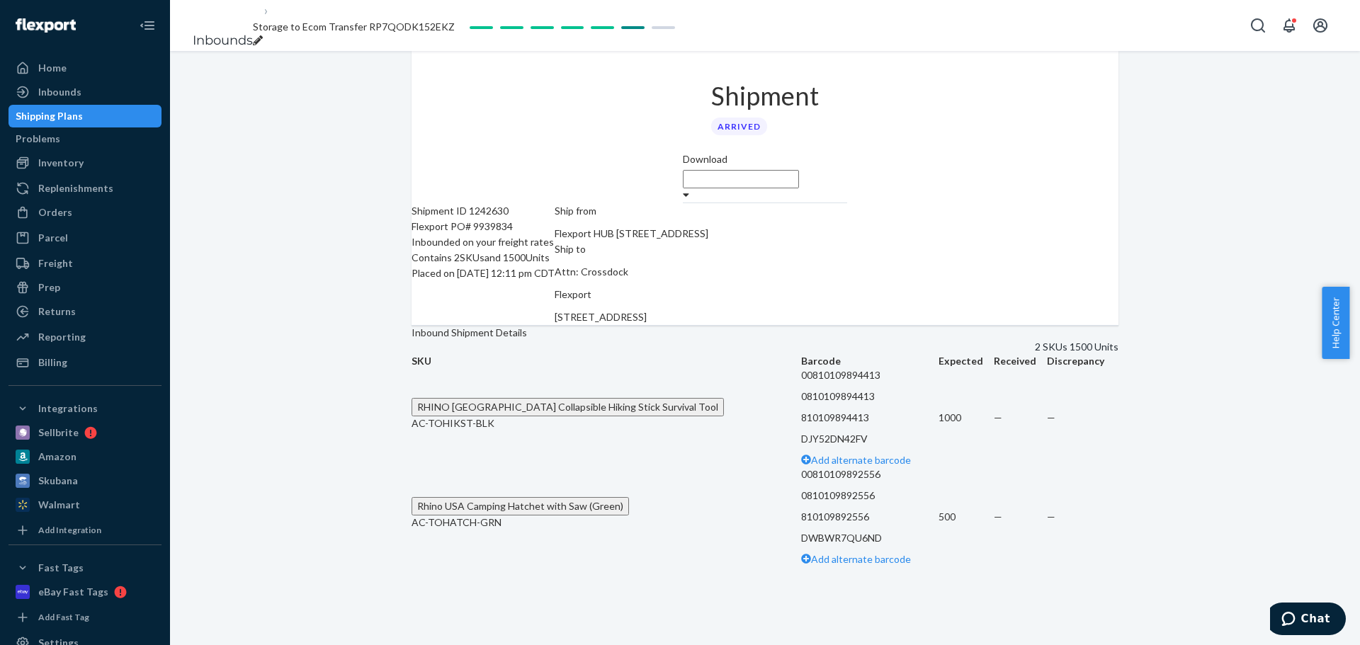
scroll to position [52, 0]
drag, startPoint x: 850, startPoint y: 402, endPoint x: 996, endPoint y: 399, distance: 145.9
click at [996, 399] on tr "RHINO USA Collapsible Hiking Stick Survival Tool AC-TOHIKST-BLK 00810109894413 …" at bounding box center [764, 417] width 707 height 99
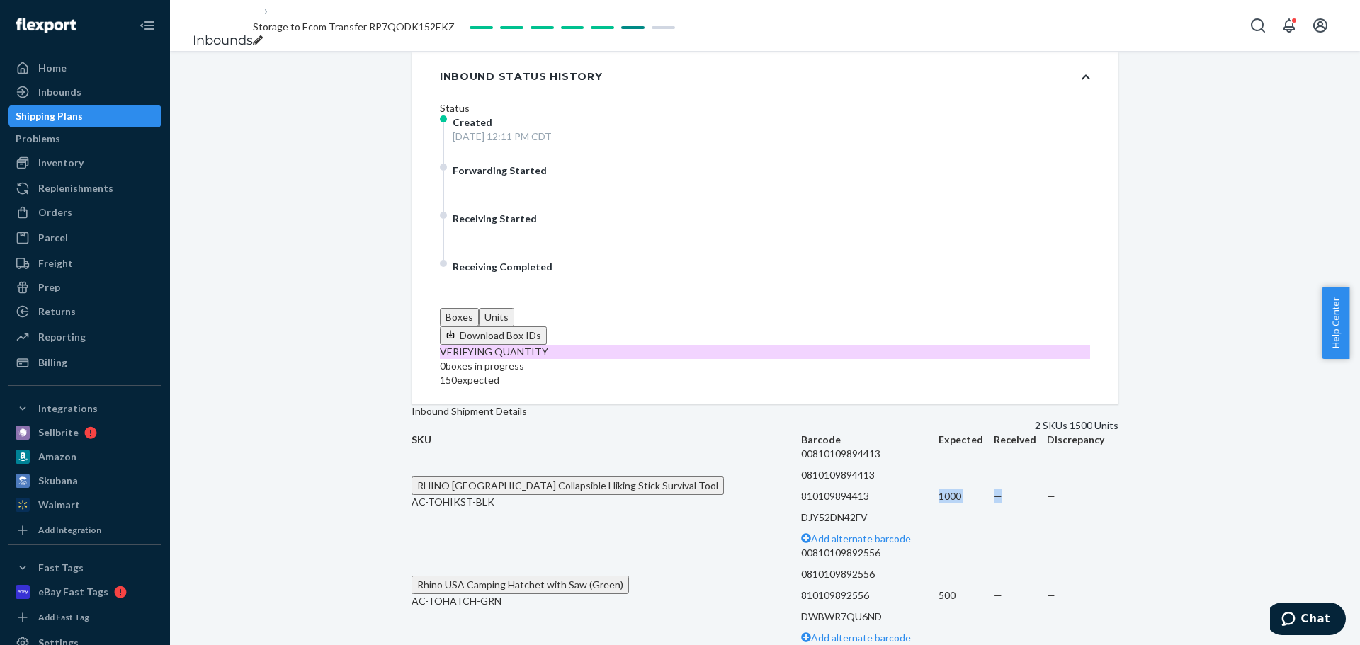
scroll to position [401, 0]
